Goal: Task Accomplishment & Management: Manage account settings

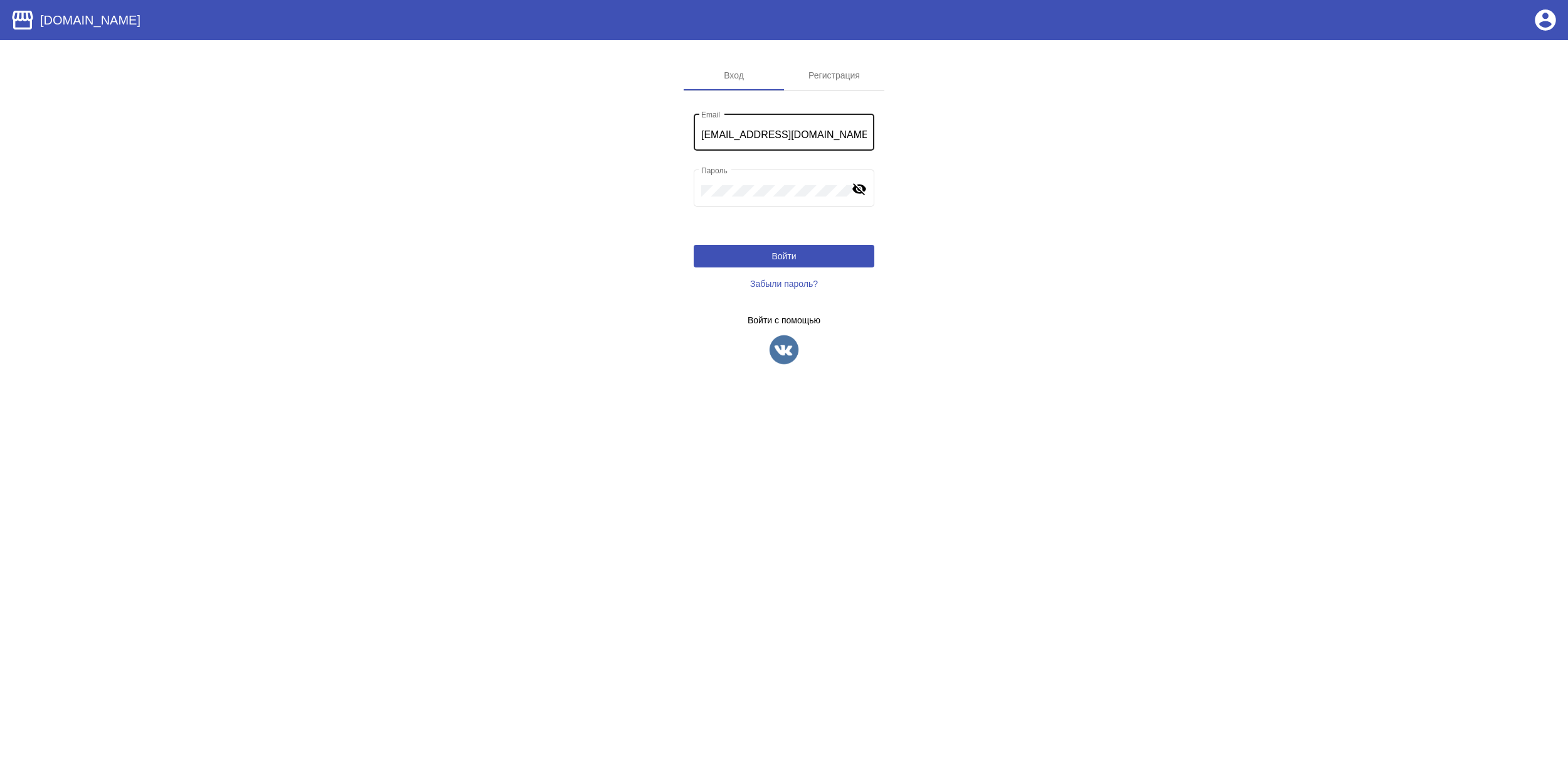
click at [828, 127] on div "[EMAIL_ADDRESS][DOMAIN_NAME] Email" at bounding box center [784, 130] width 166 height 39
click at [841, 134] on input "[EMAIL_ADDRESS][DOMAIN_NAME]" at bounding box center [784, 135] width 166 height 12
click at [841, 136] on input "[EMAIL_ADDRESS][DOMAIN_NAME]" at bounding box center [784, 135] width 166 height 12
paste input "[EMAIL_ADDRESS]"
click at [833, 134] on input "[EMAIL_ADDRESS]" at bounding box center [784, 135] width 166 height 12
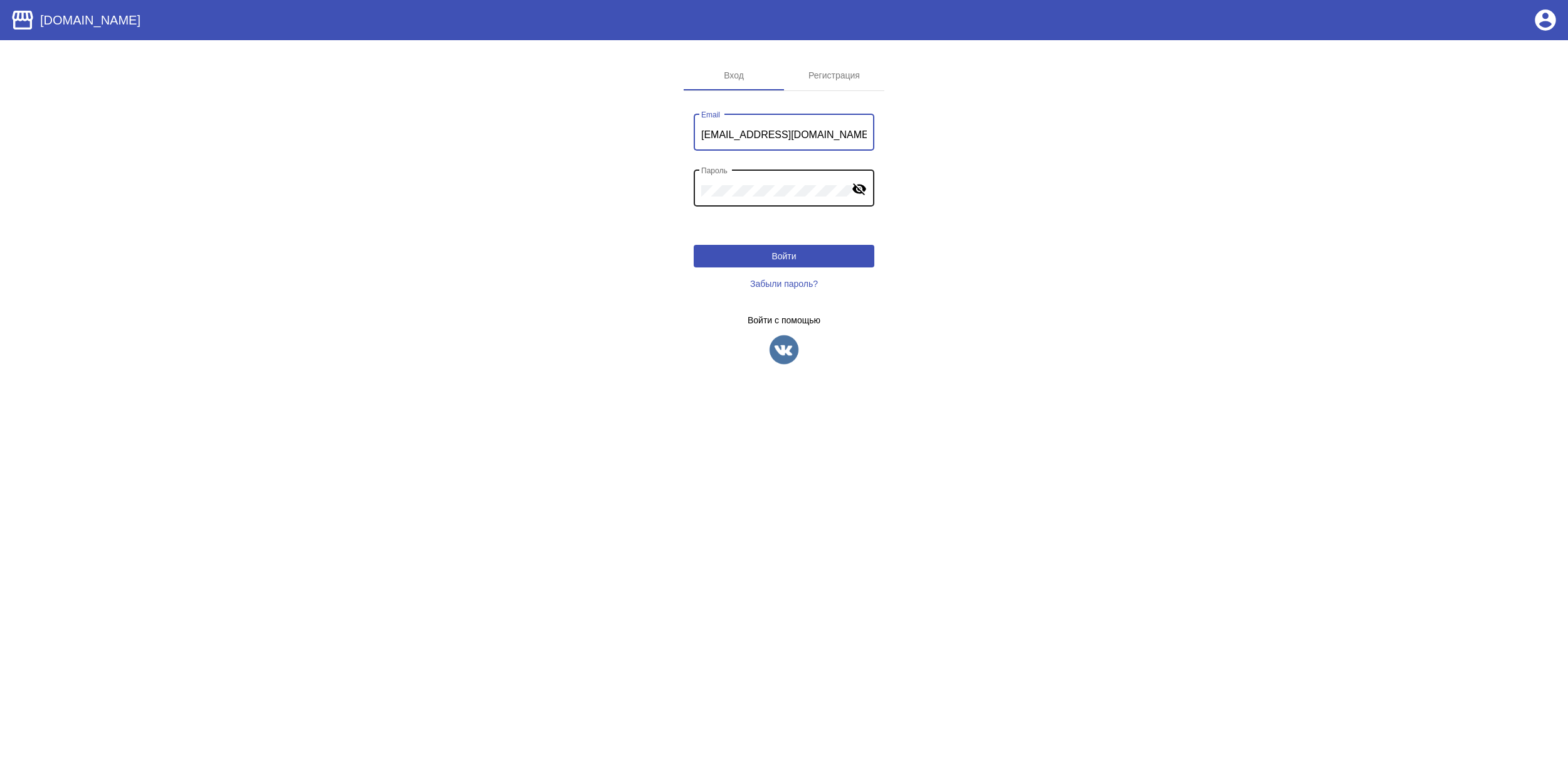
type input "[EMAIL_ADDRESS][DOMAIN_NAME]"
click at [777, 178] on div "Пароль" at bounding box center [776, 186] width 150 height 39
click at [828, 259] on button "Войти" at bounding box center [784, 255] width 180 height 22
